Goal: Book appointment/travel/reservation

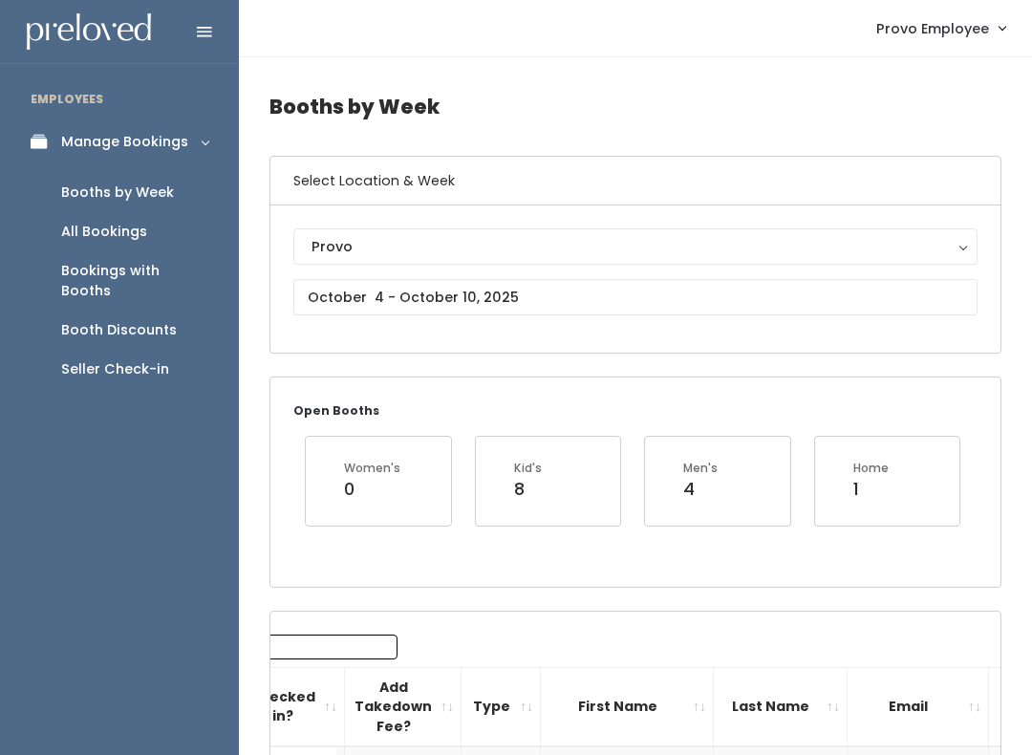
click at [947, 236] on div "Provo" at bounding box center [635, 246] width 648 height 21
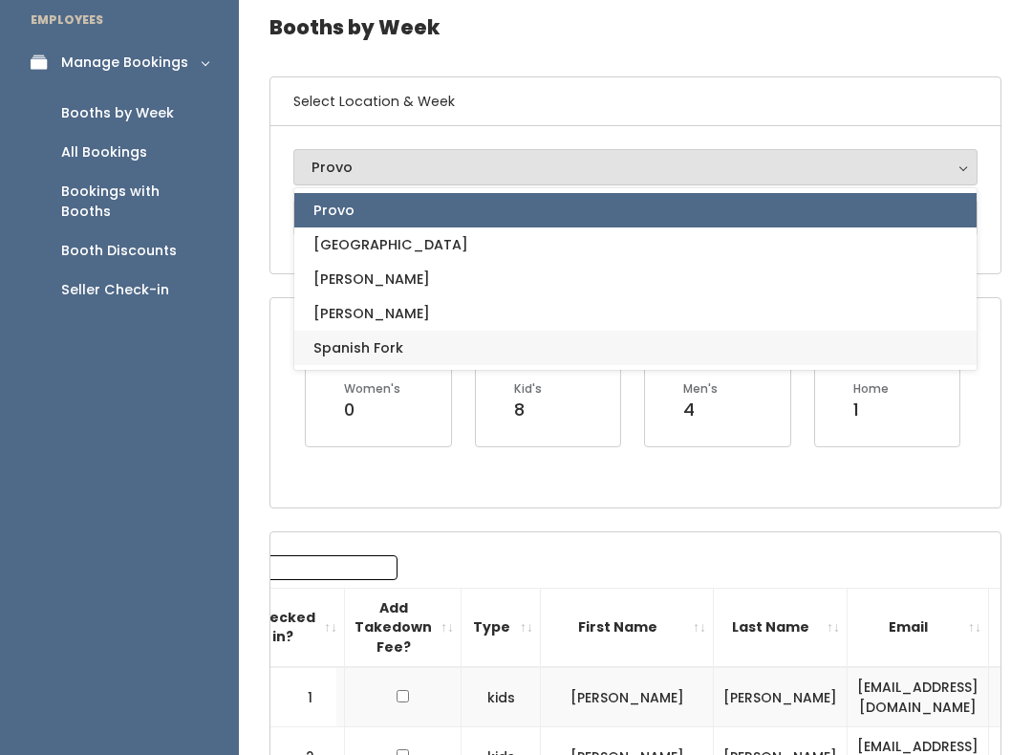
click at [412, 353] on link "Spanish Fork" at bounding box center [635, 348] width 682 height 34
select select "2"
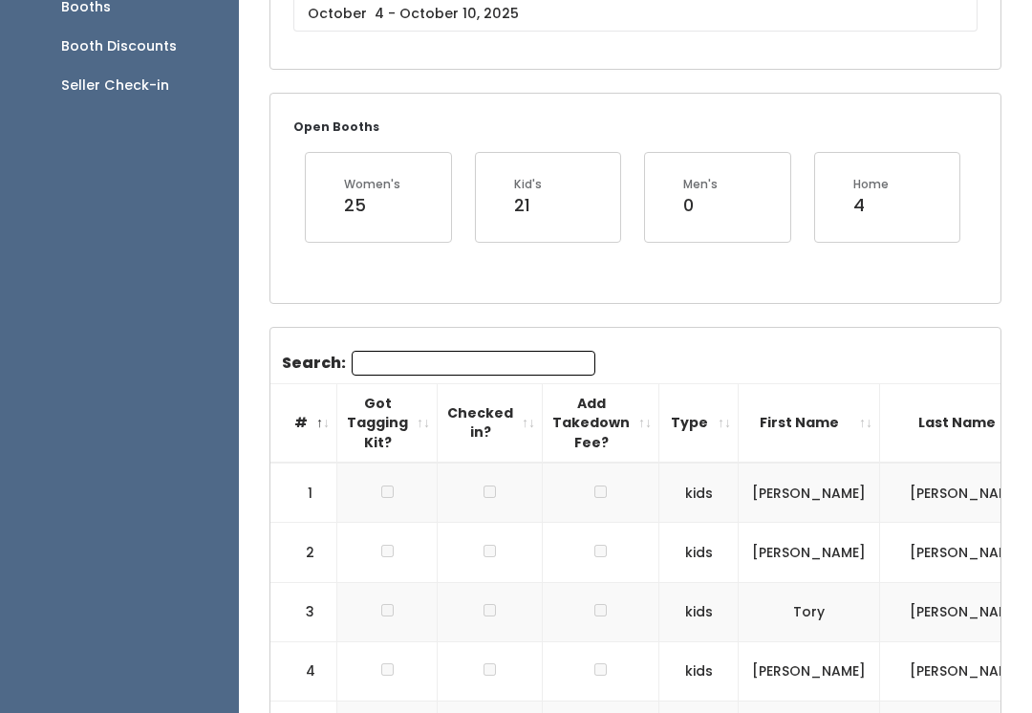
scroll to position [286, 0]
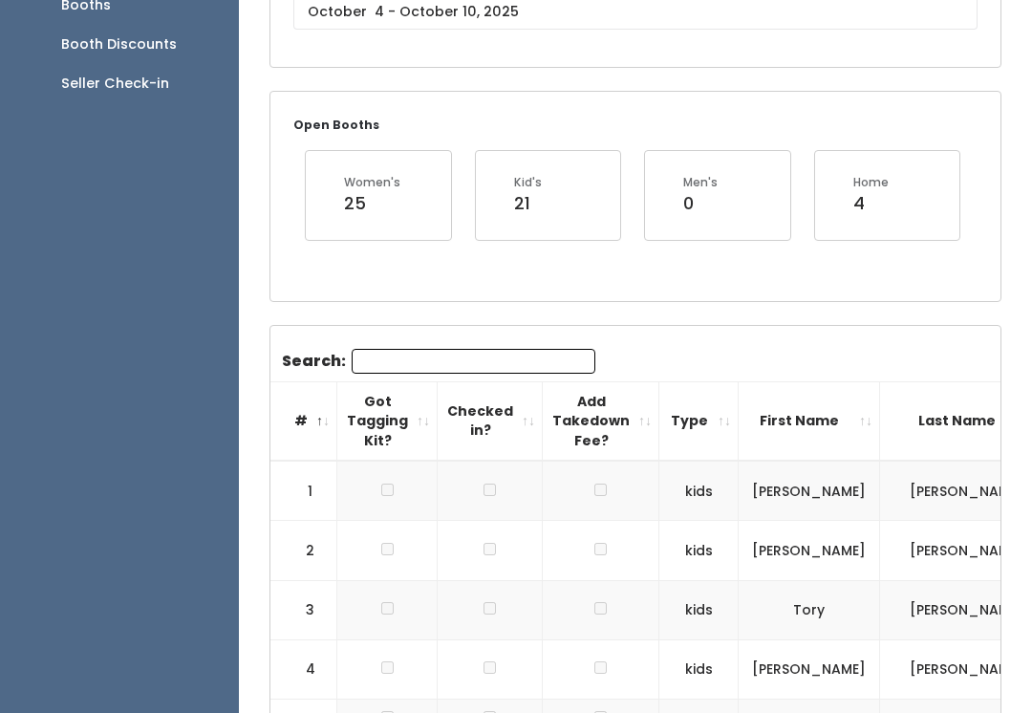
click at [469, 349] on input "Search:" at bounding box center [474, 361] width 244 height 25
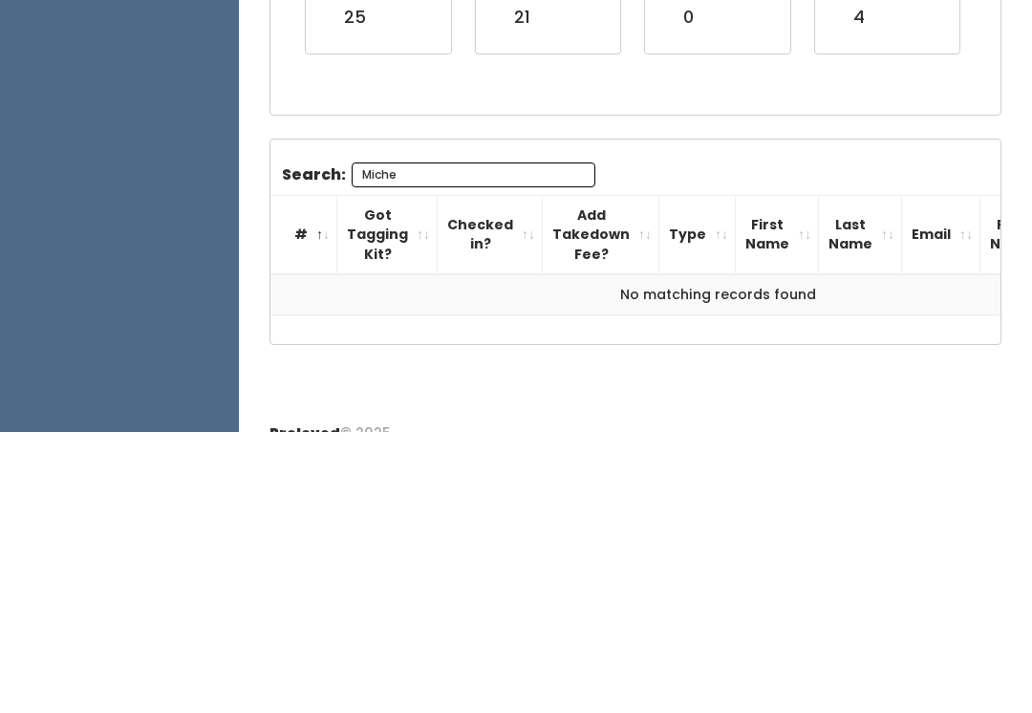
scroll to position [215, 0]
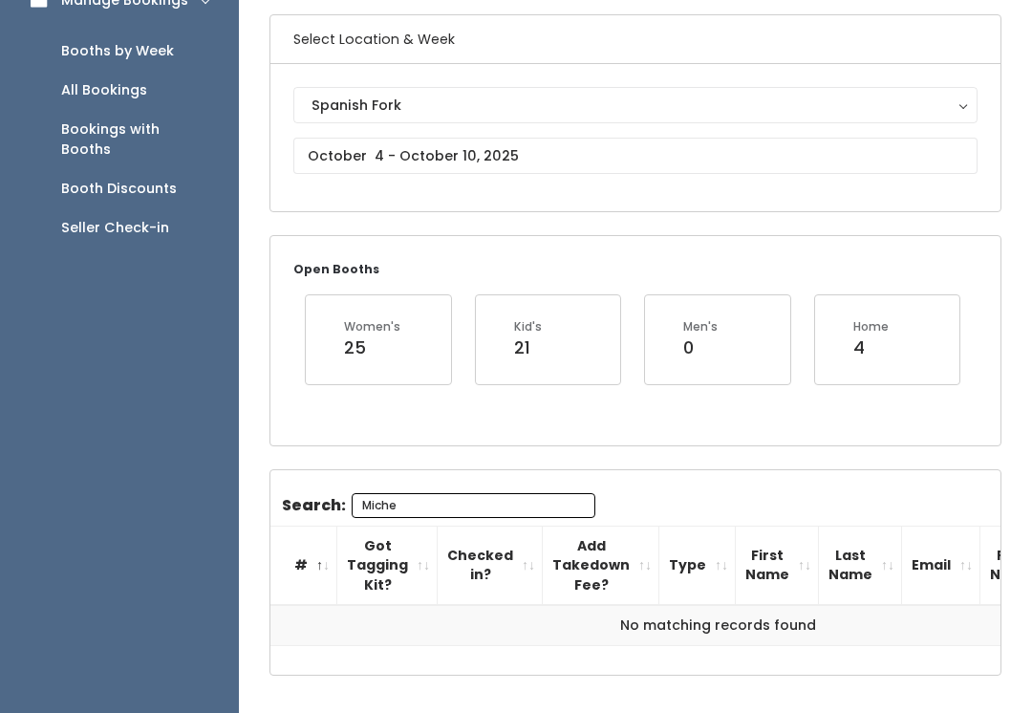
type input "Miche"
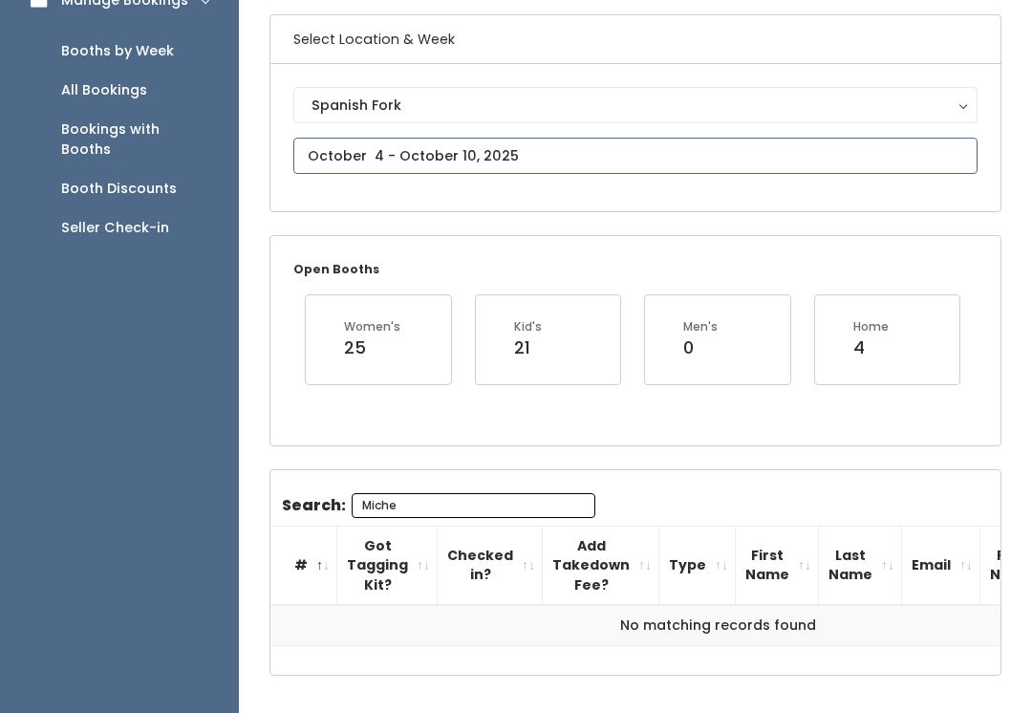
click at [709, 145] on input "text" at bounding box center [635, 156] width 684 height 36
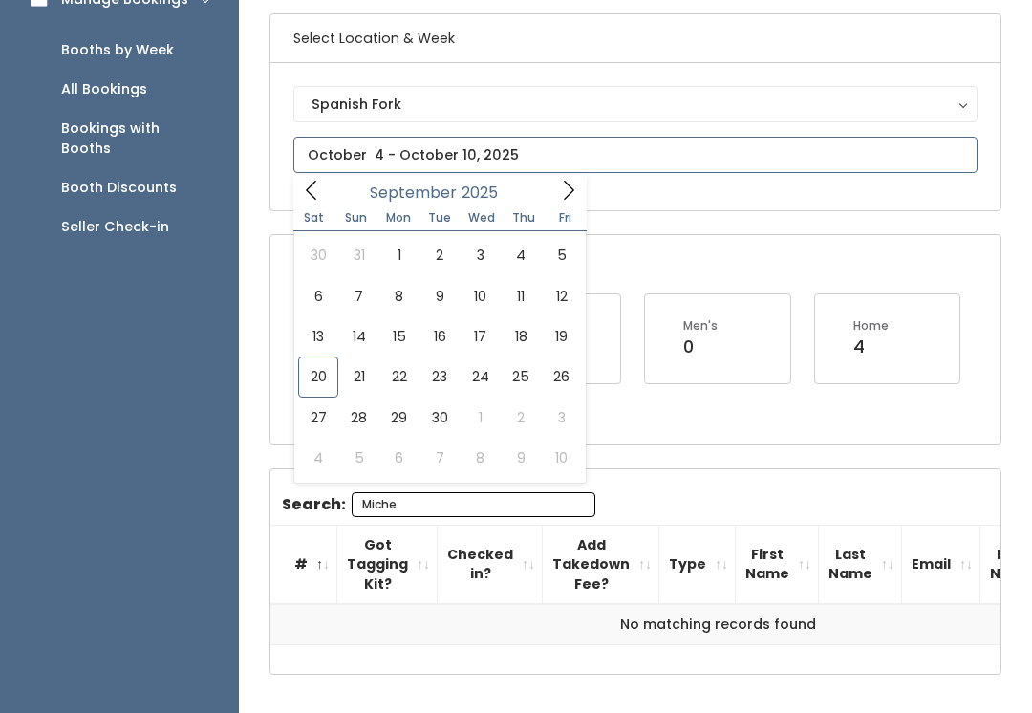
scroll to position [142, 0]
click at [314, 201] on icon at bounding box center [311, 190] width 21 height 21
click at [585, 179] on span at bounding box center [568, 190] width 36 height 30
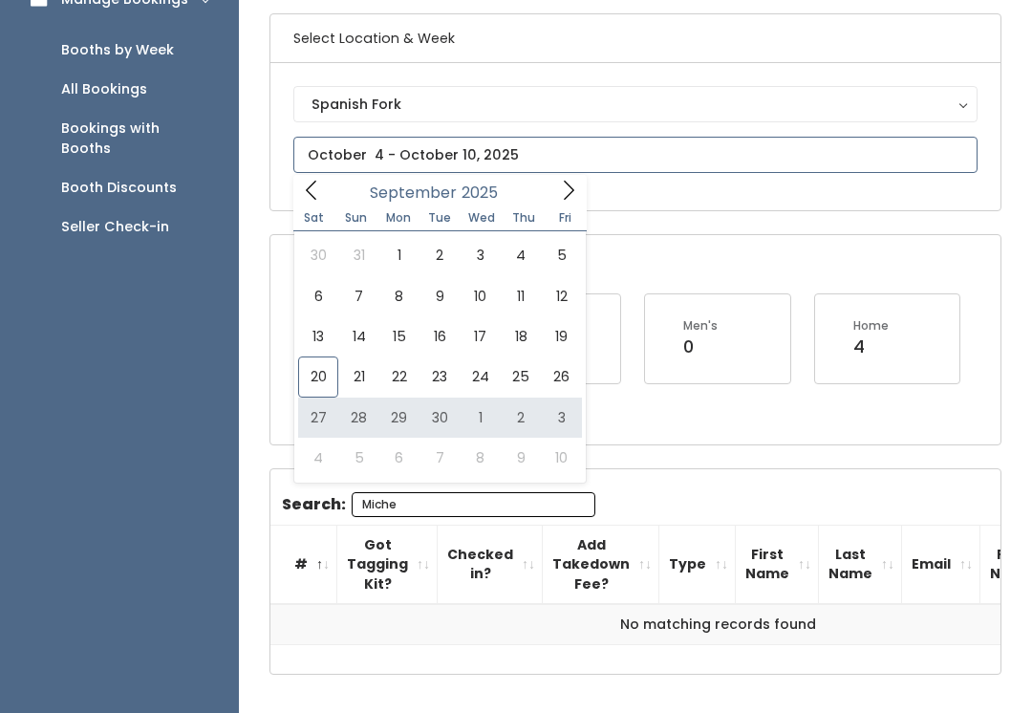
type input "September 27 to October 3"
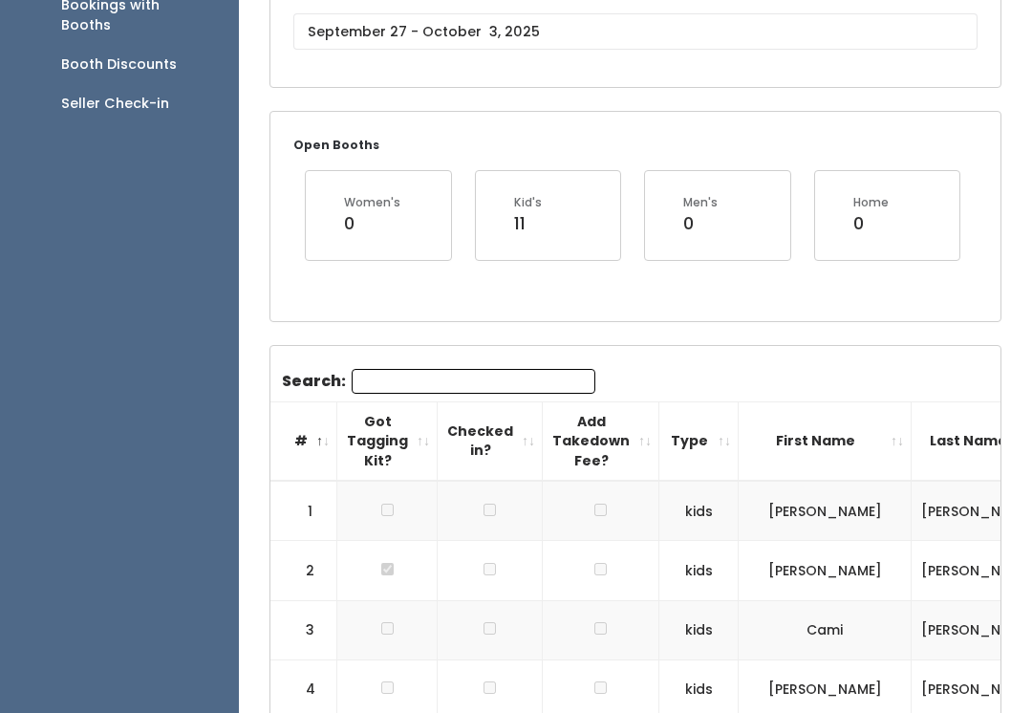
click at [473, 375] on input "Search:" at bounding box center [474, 382] width 244 height 25
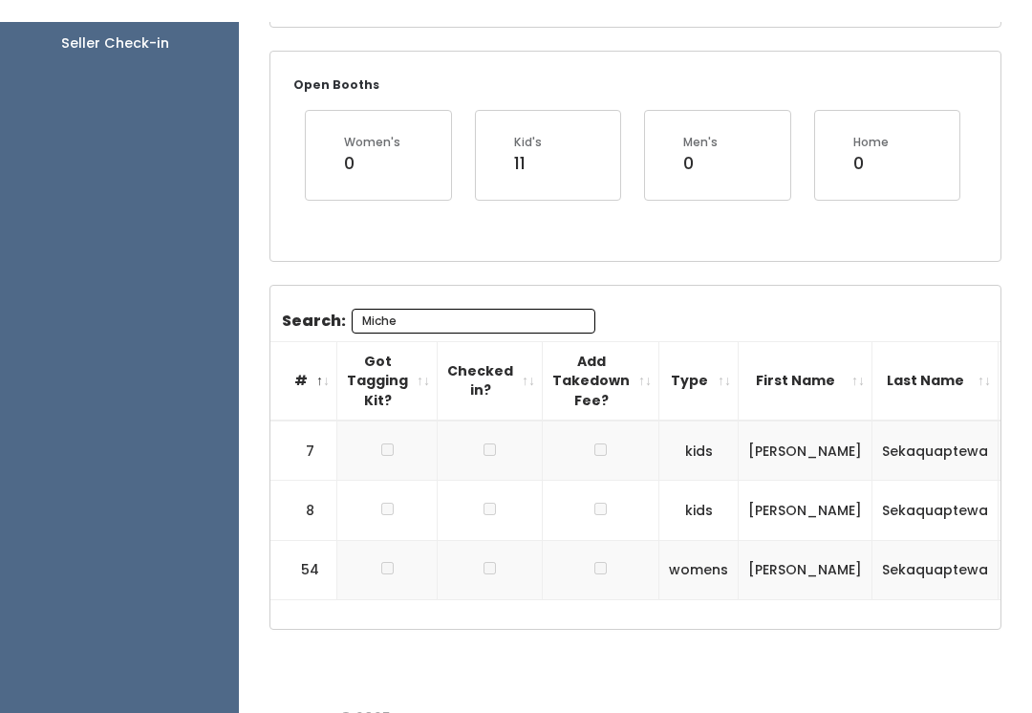
scroll to position [348, 0]
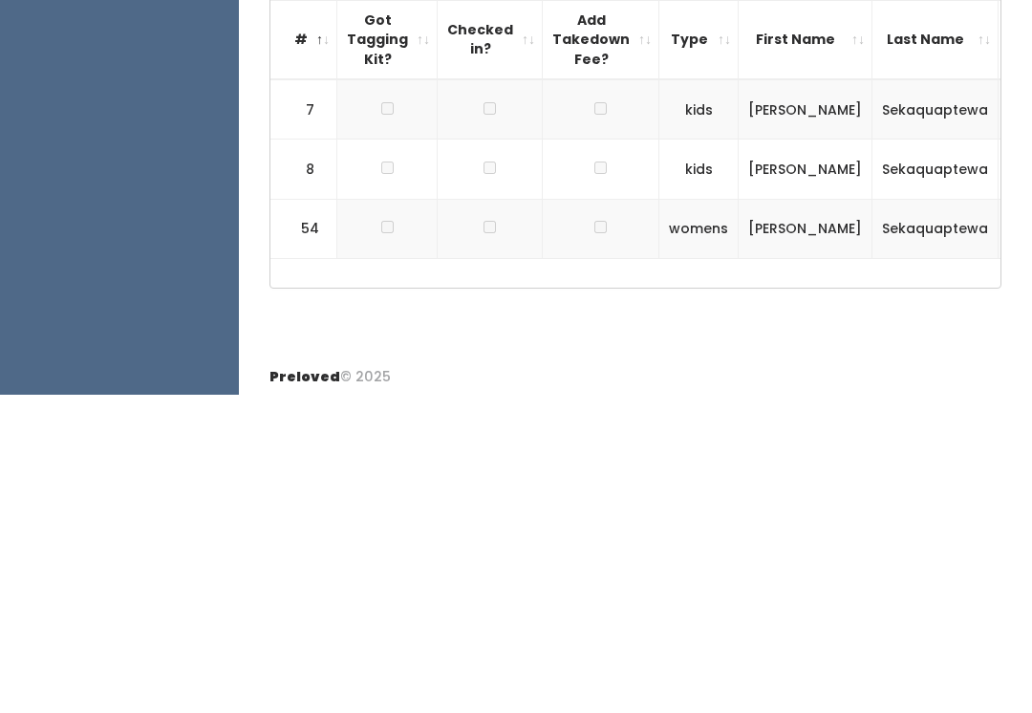
type input "Miche"
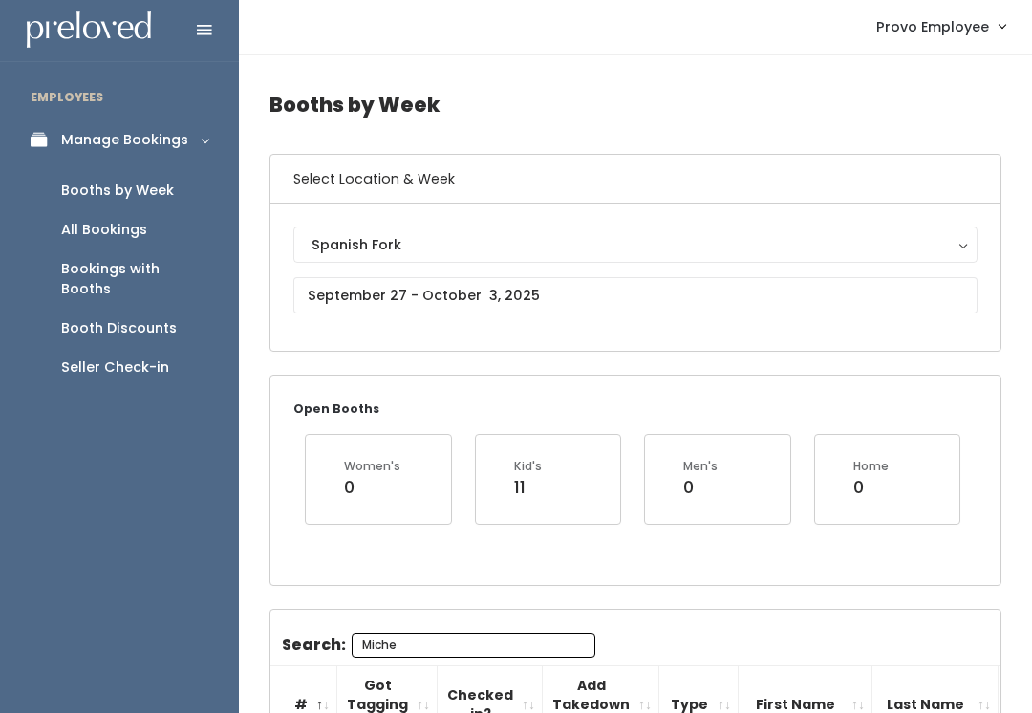
scroll to position [0, 0]
